Goal: Task Accomplishment & Management: Manage account settings

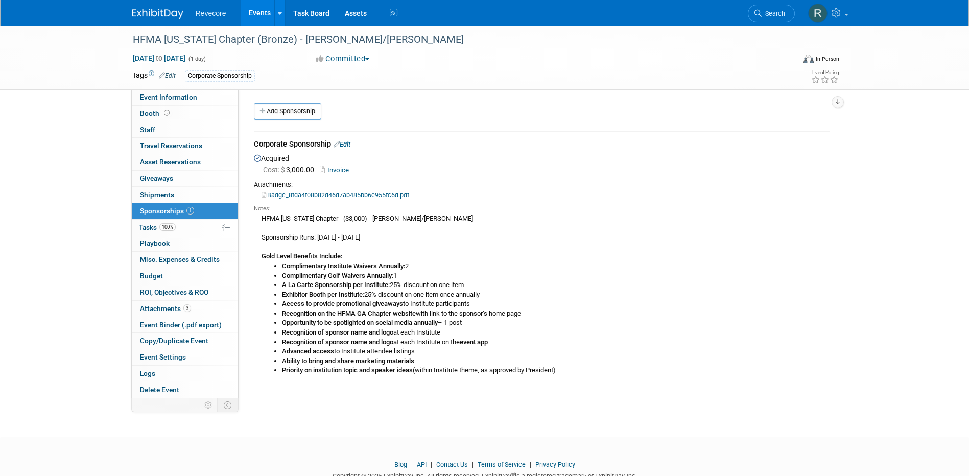
click at [260, 24] on link "Events" at bounding box center [259, 13] width 37 height 26
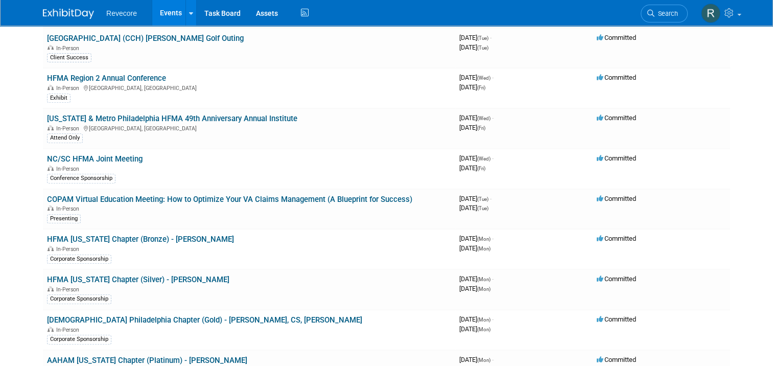
scroll to position [409, 0]
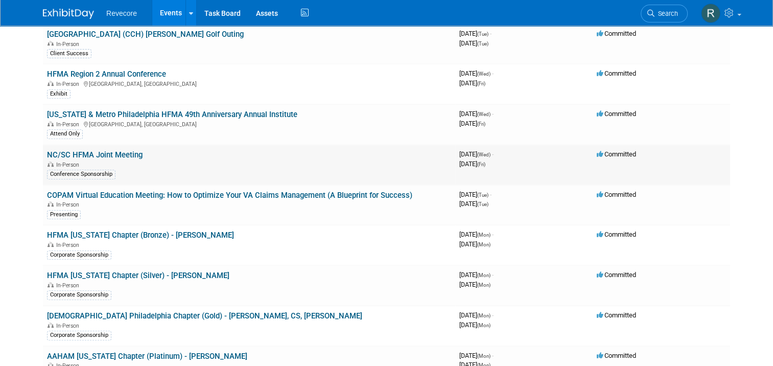
click at [97, 154] on link "NC/SC HFMA Joint Meeting" at bounding box center [95, 154] width 96 height 9
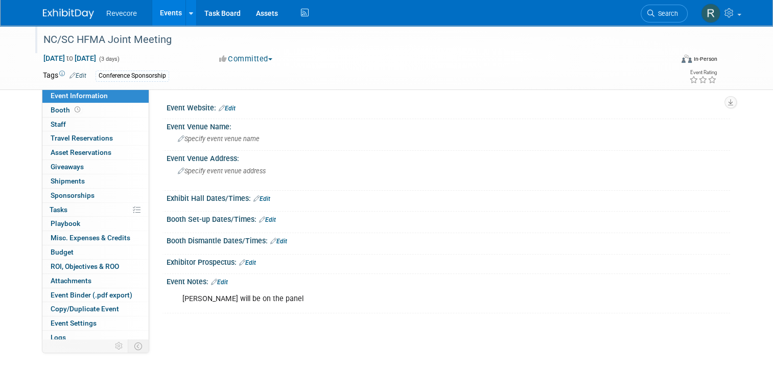
click at [152, 42] on div "NC/SC HFMA Joint Meeting" at bounding box center [350, 40] width 620 height 18
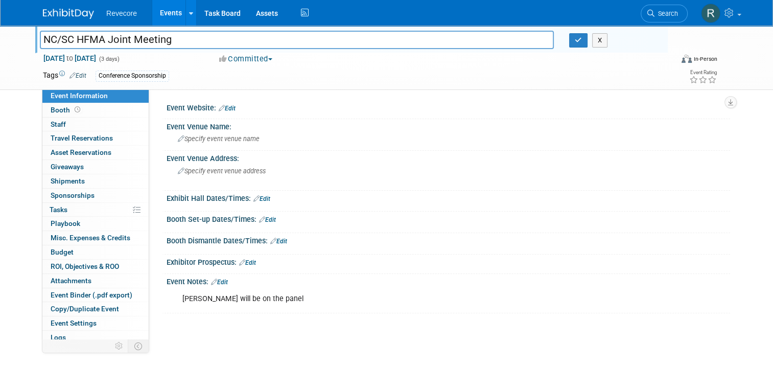
click at [152, 42] on input "NC/SC HFMA Joint Meeting" at bounding box center [297, 40] width 514 height 18
type input "Carolinas HFMA Fall Symposium"
click at [580, 44] on button "button" at bounding box center [578, 40] width 18 height 14
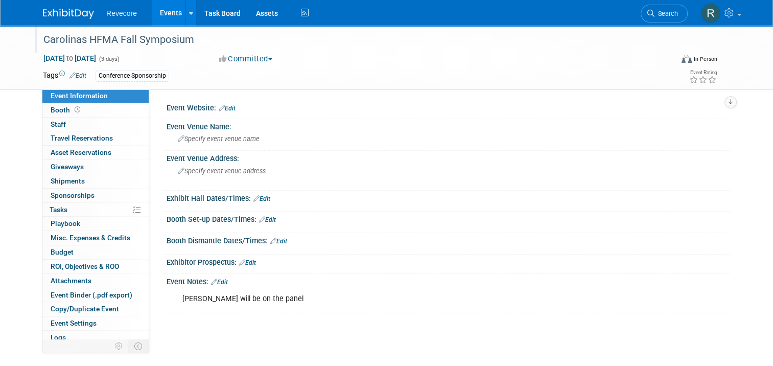
click at [168, 20] on link "Events" at bounding box center [170, 13] width 37 height 26
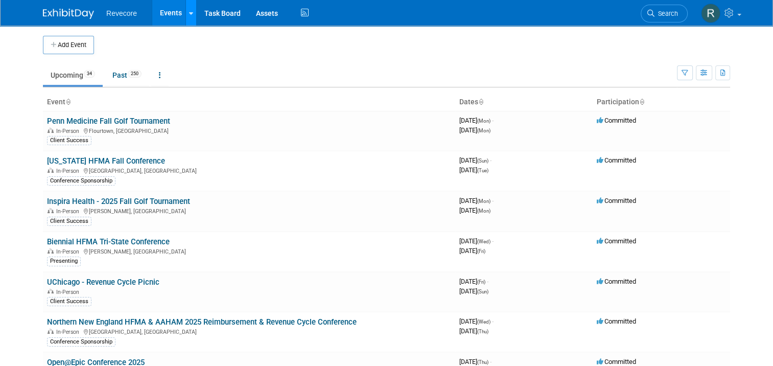
click at [185, 17] on link at bounding box center [190, 13] width 11 height 26
